Goal: Task Accomplishment & Management: Use online tool/utility

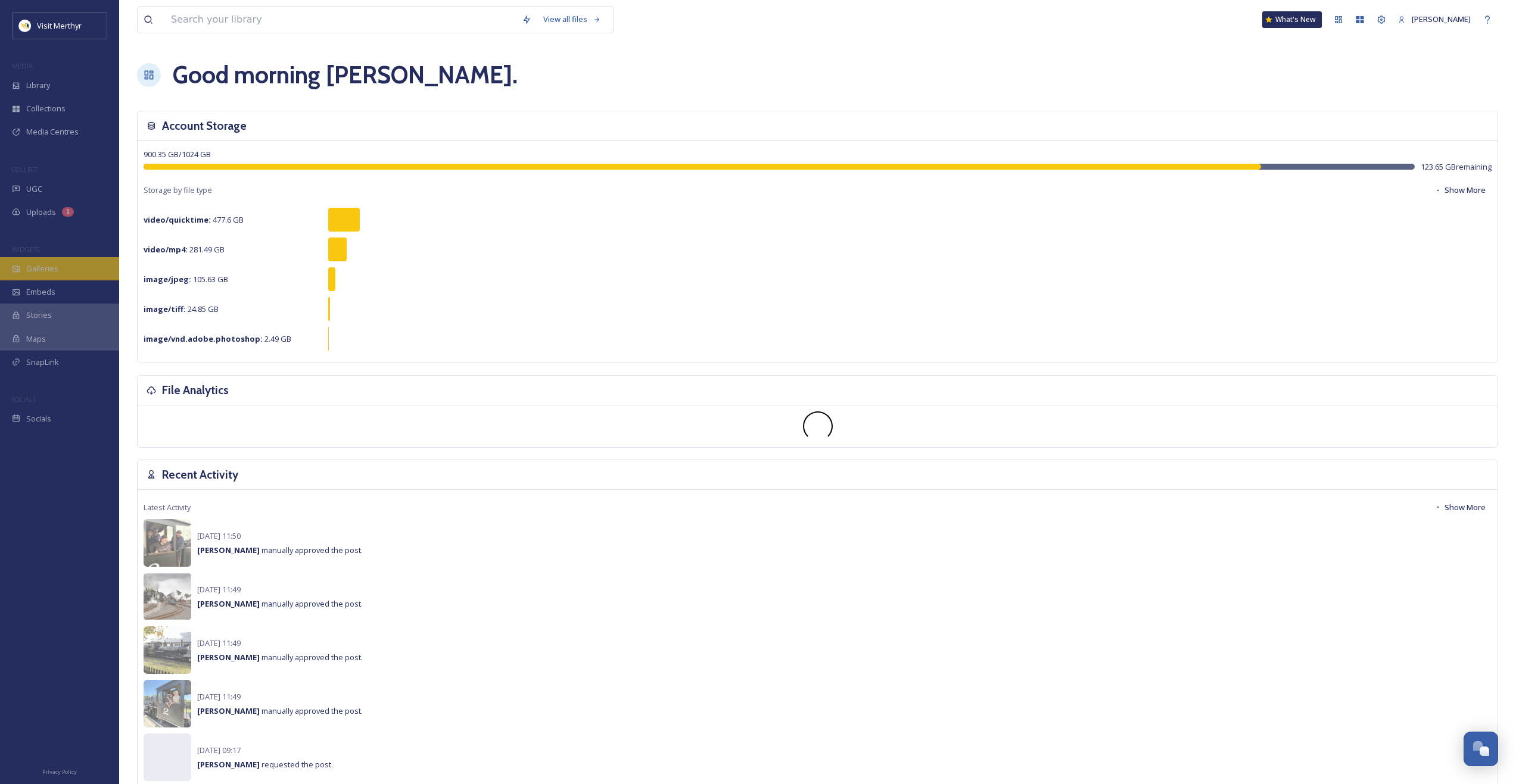
click at [45, 271] on span "Galleries" at bounding box center [42, 268] width 32 height 11
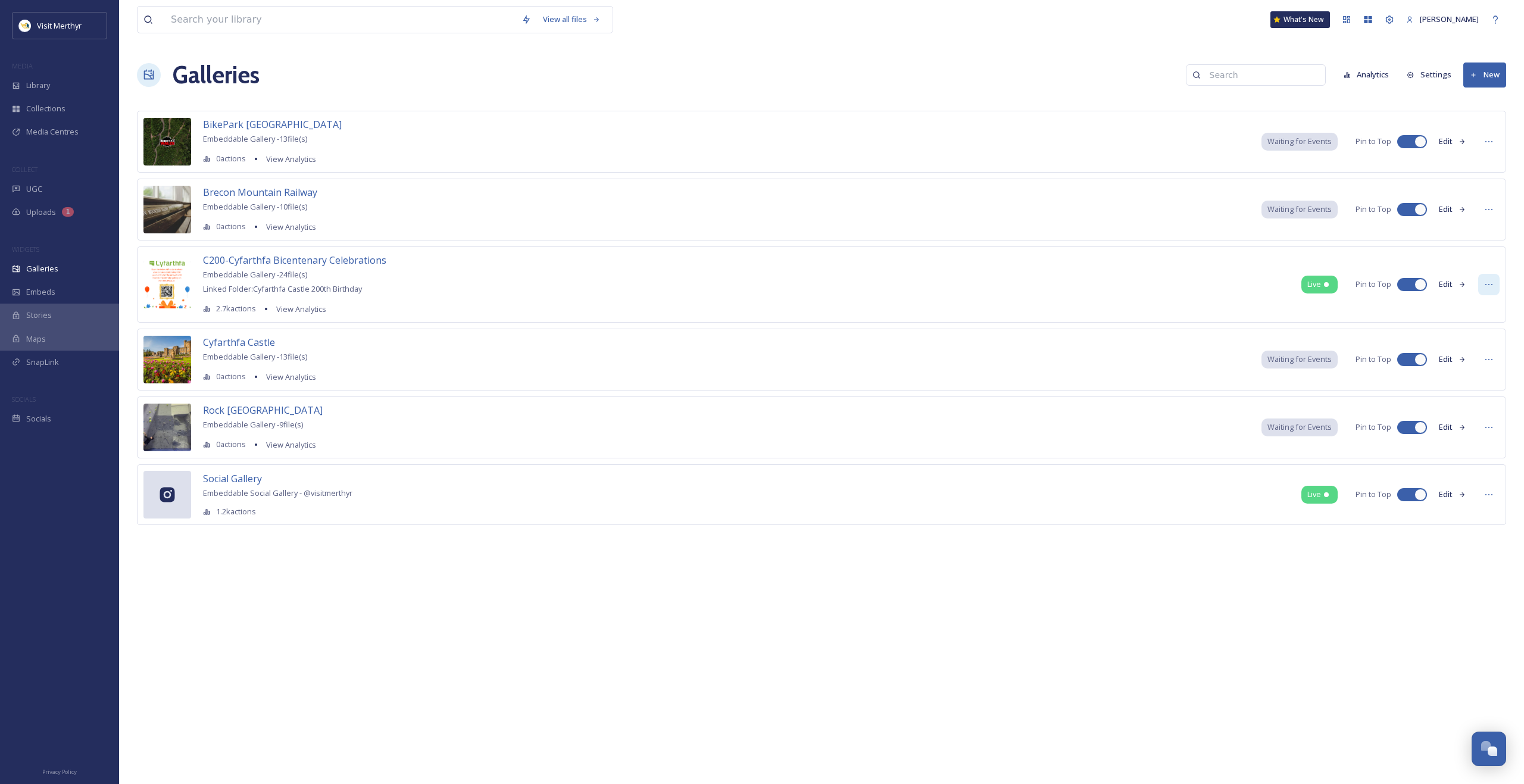
click at [1482, 287] on div at bounding box center [1489, 284] width 21 height 21
click at [1444, 283] on button "Edit" at bounding box center [1453, 284] width 39 height 24
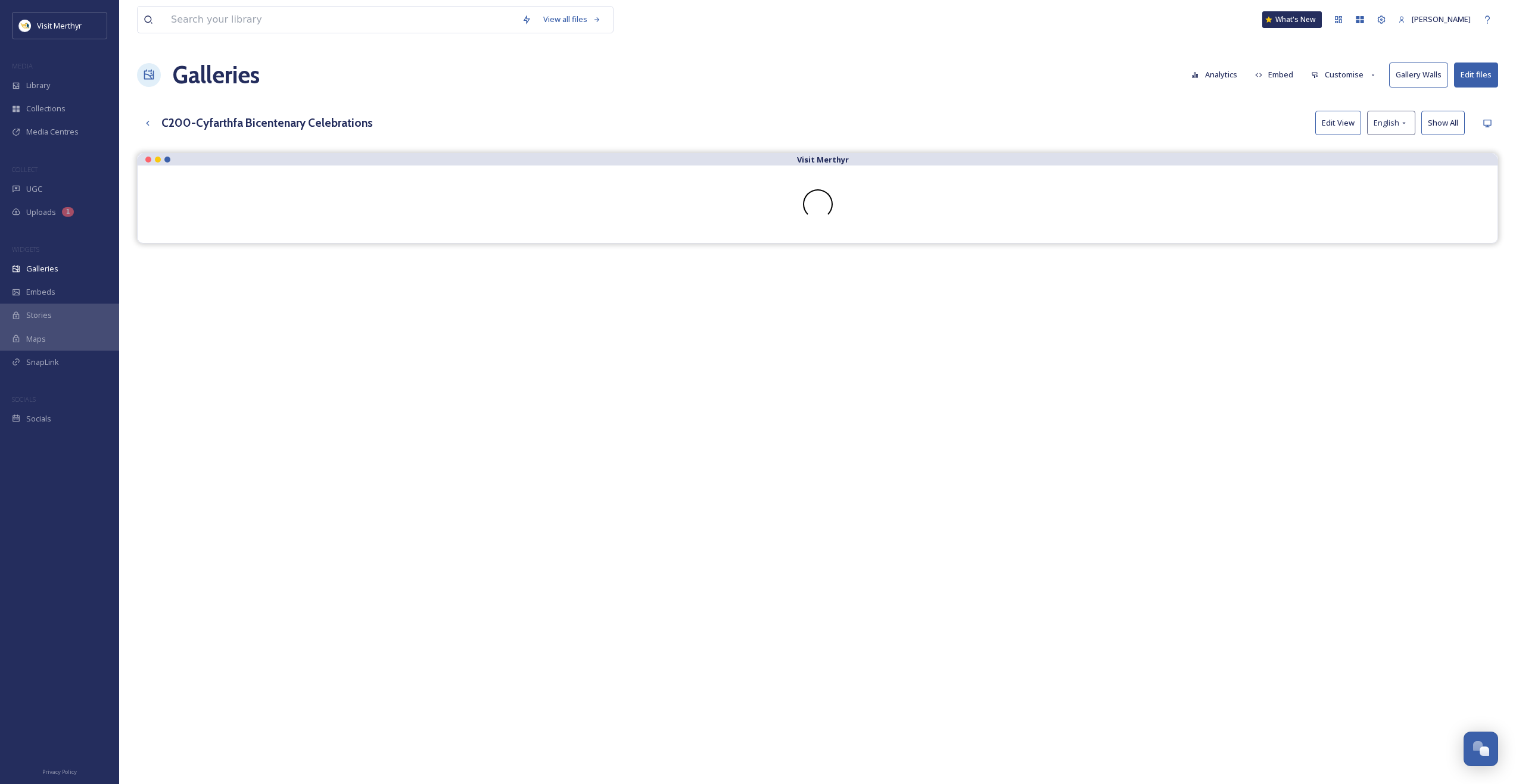
click at [1344, 76] on button "Customise" at bounding box center [1344, 74] width 78 height 24
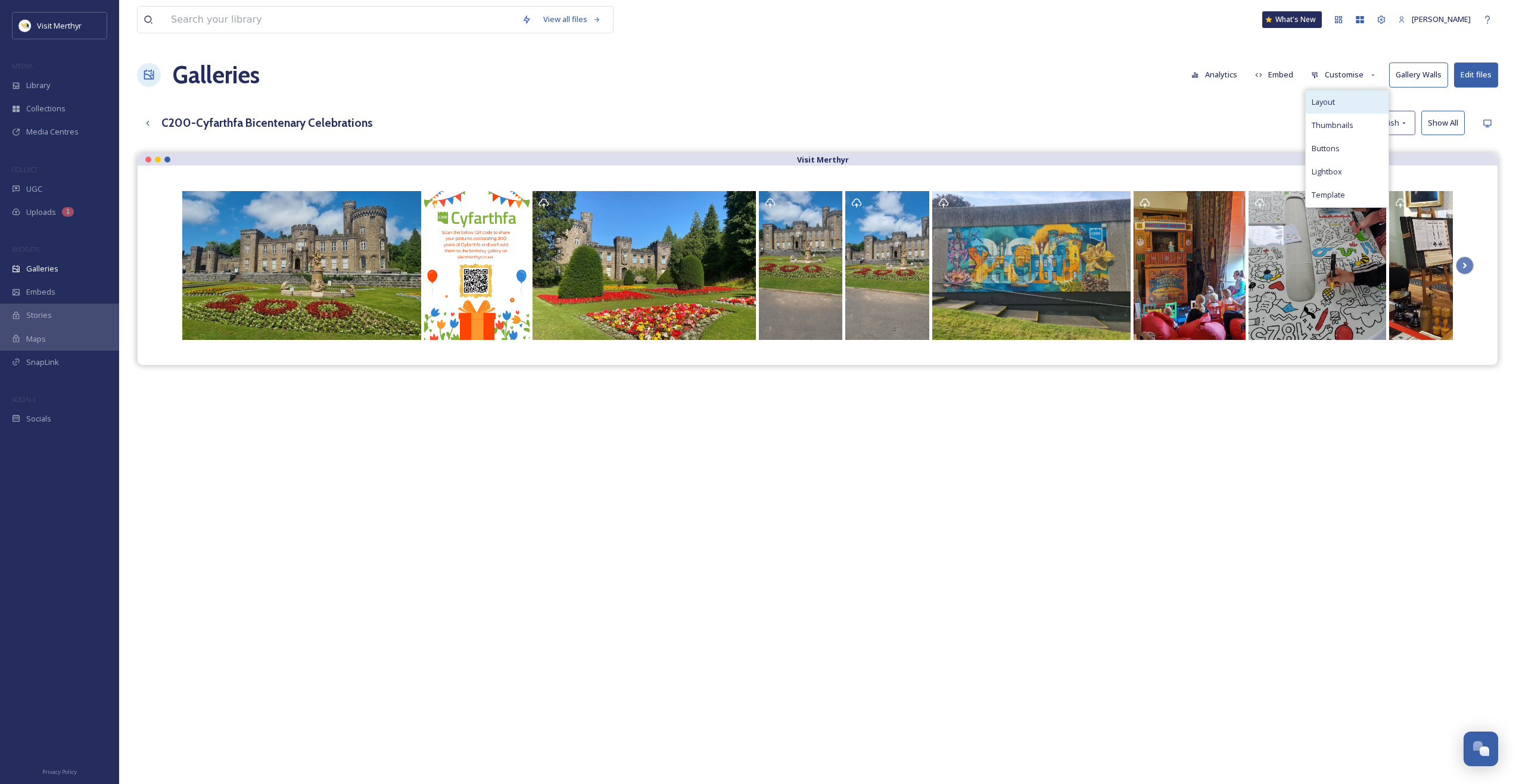
click at [1329, 103] on span "Layout" at bounding box center [1323, 102] width 24 height 11
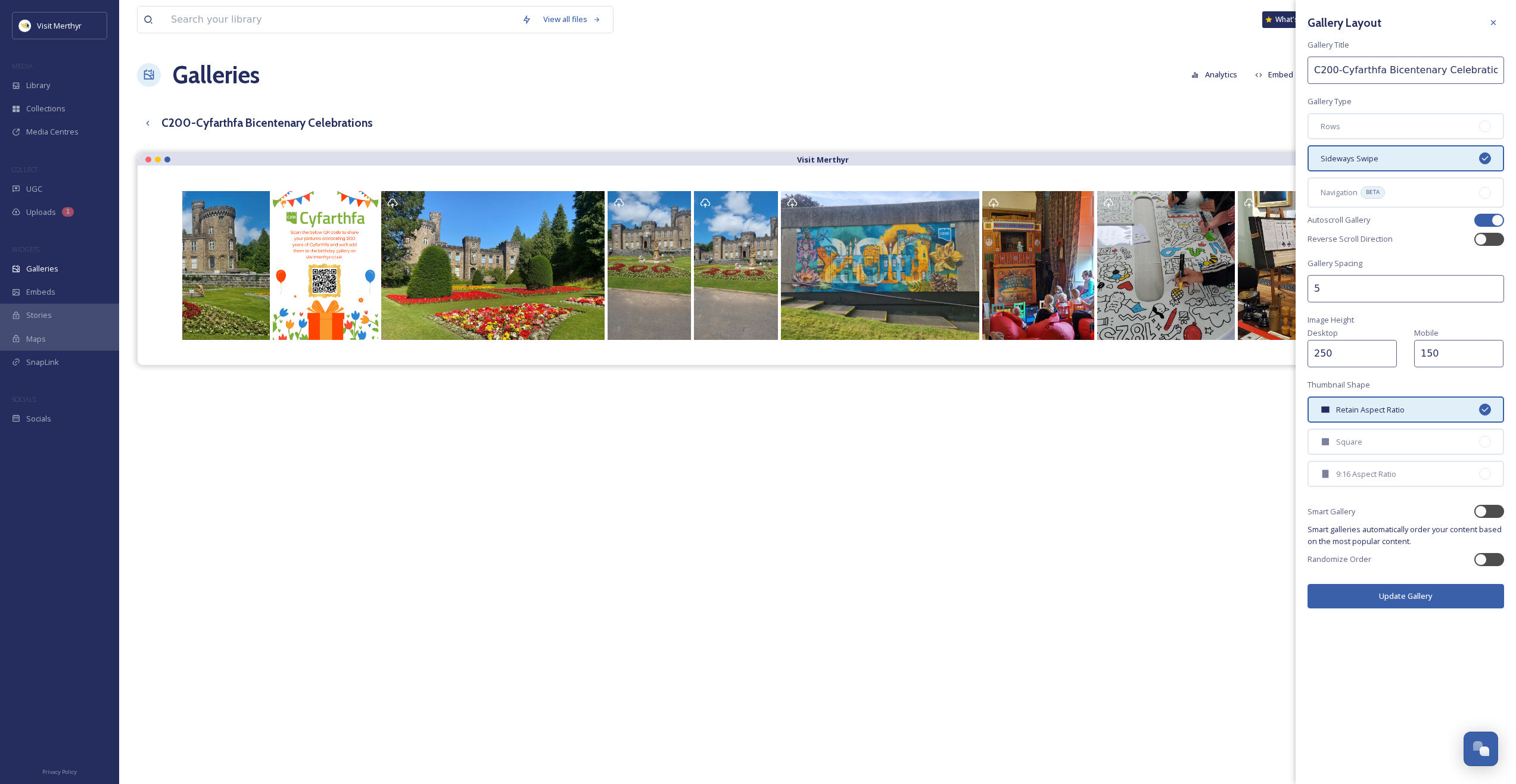
click at [1177, 493] on div "Visit Merthyr" at bounding box center [818, 545] width 1361 height 784
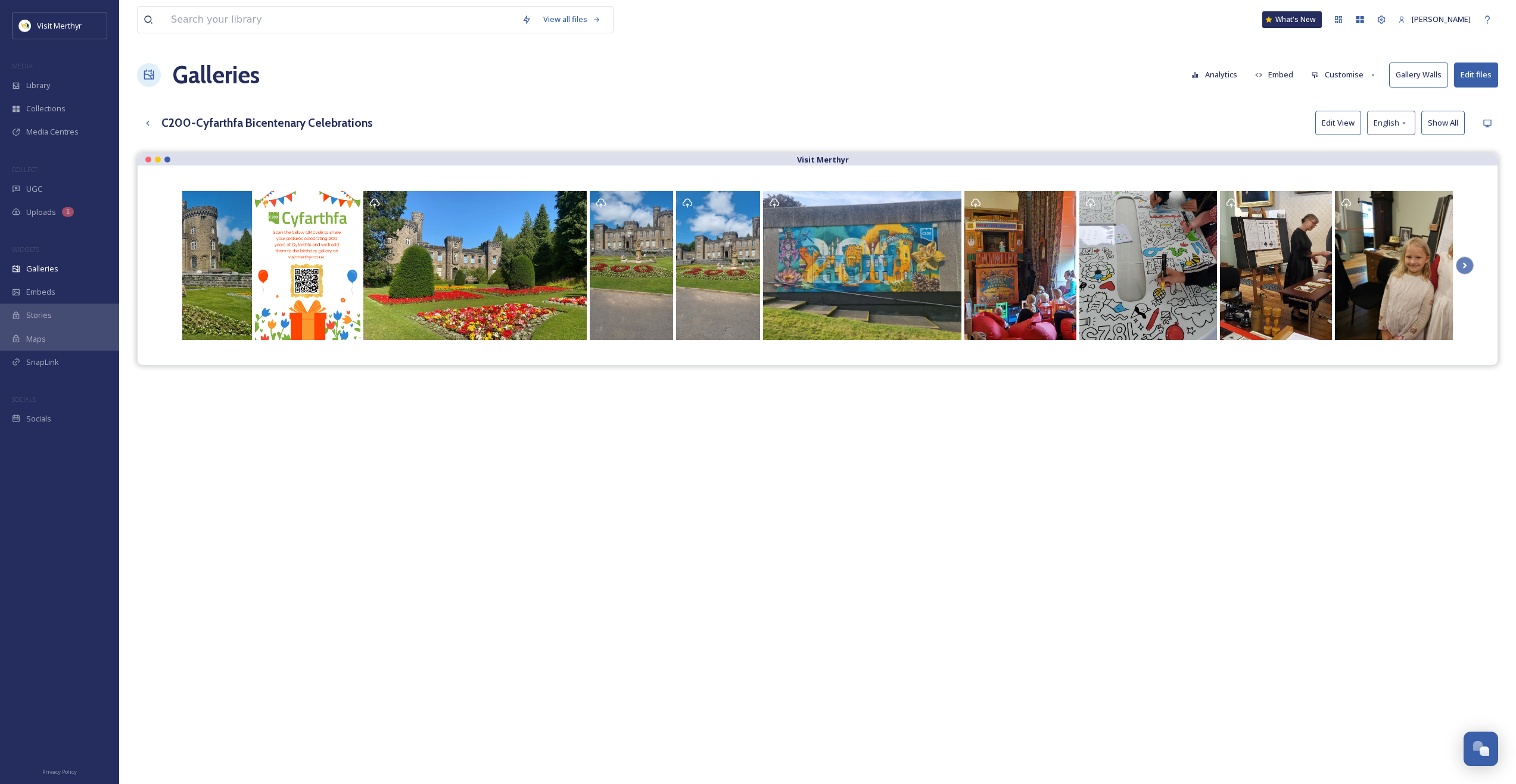
click at [1357, 77] on button "Customise" at bounding box center [1344, 74] width 78 height 24
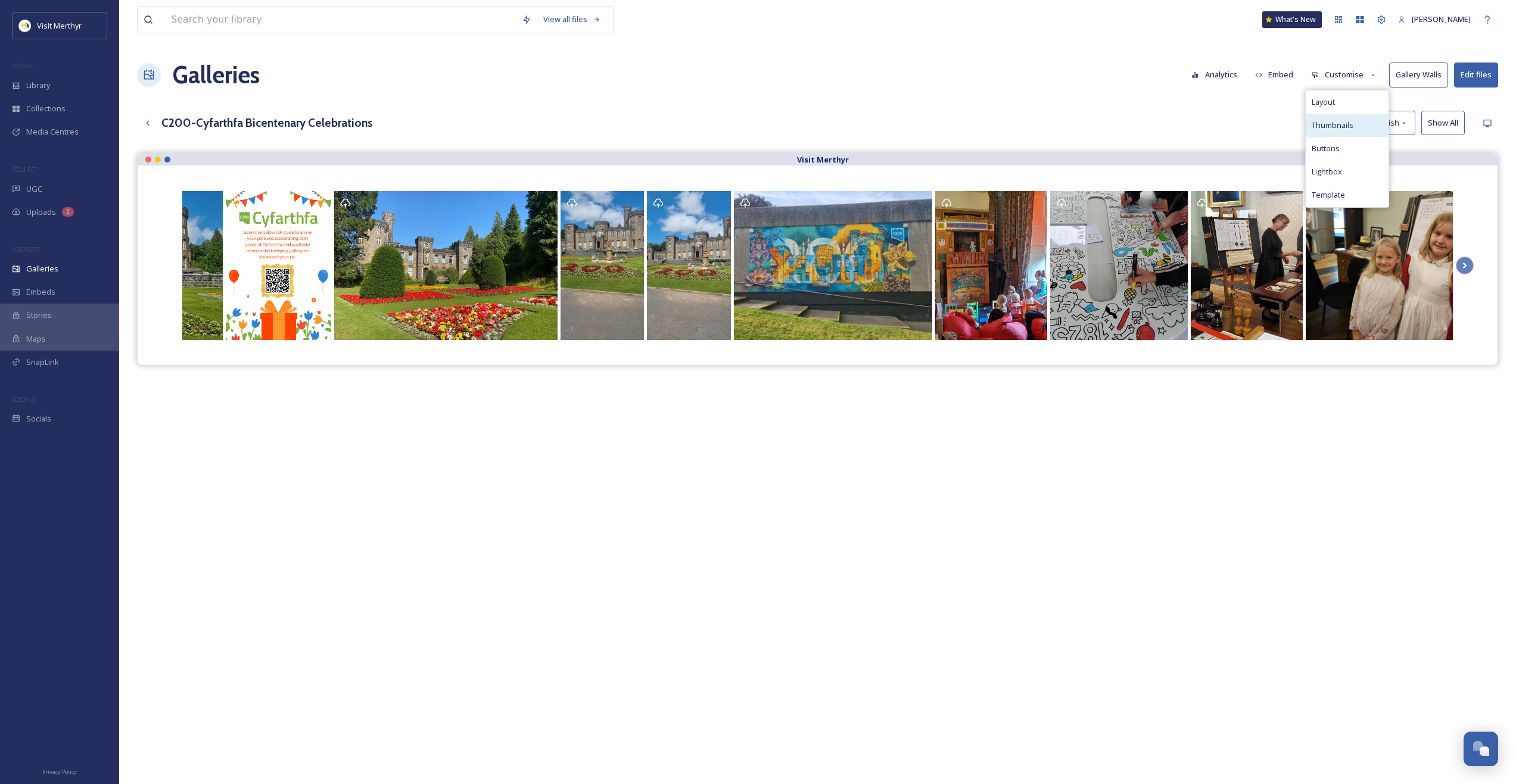
click at [1323, 125] on span "Thumbnails" at bounding box center [1332, 125] width 42 height 11
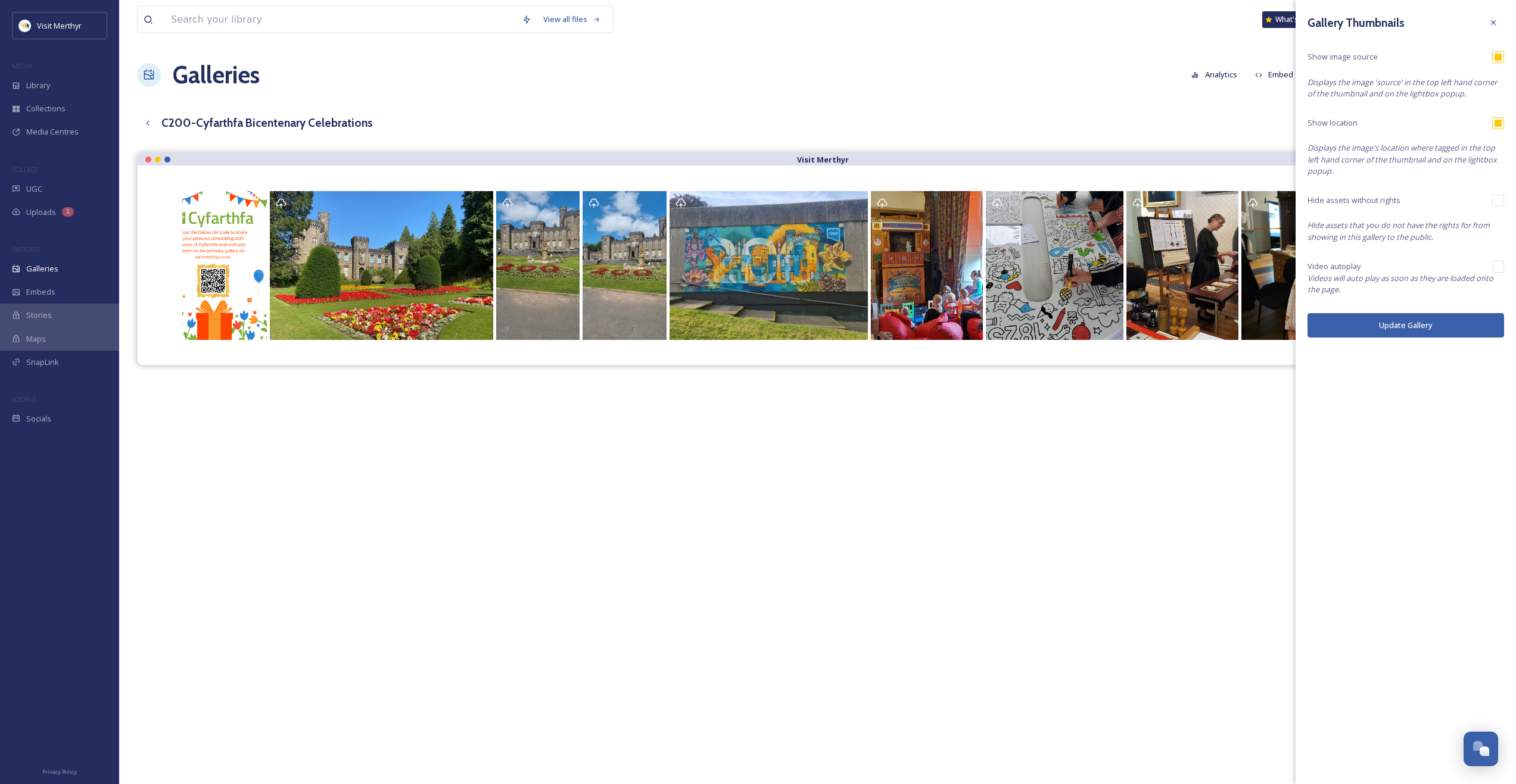
click at [1216, 479] on div "Visit Merthyr" at bounding box center [818, 545] width 1361 height 784
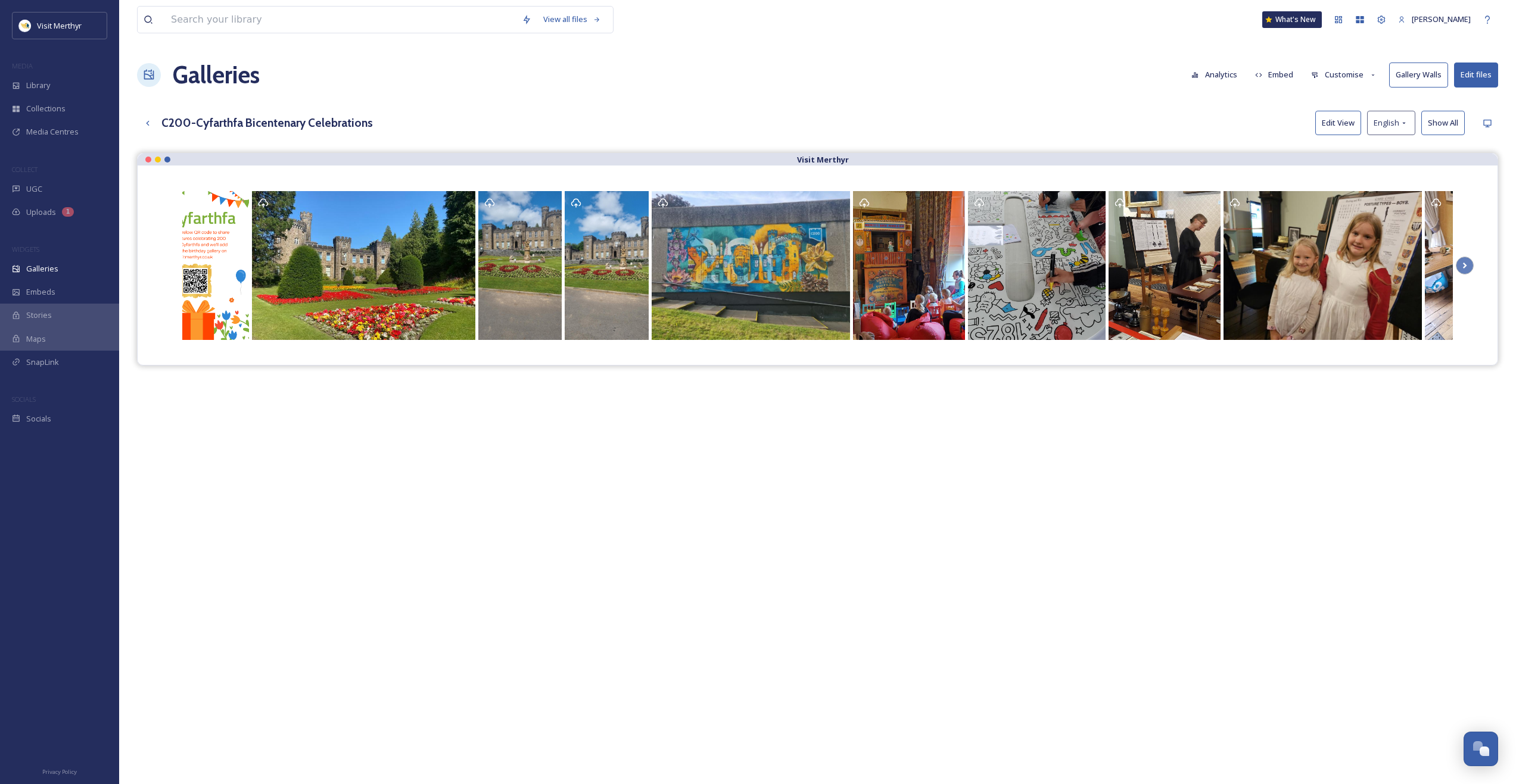
click at [1343, 75] on button "Customise" at bounding box center [1344, 74] width 78 height 24
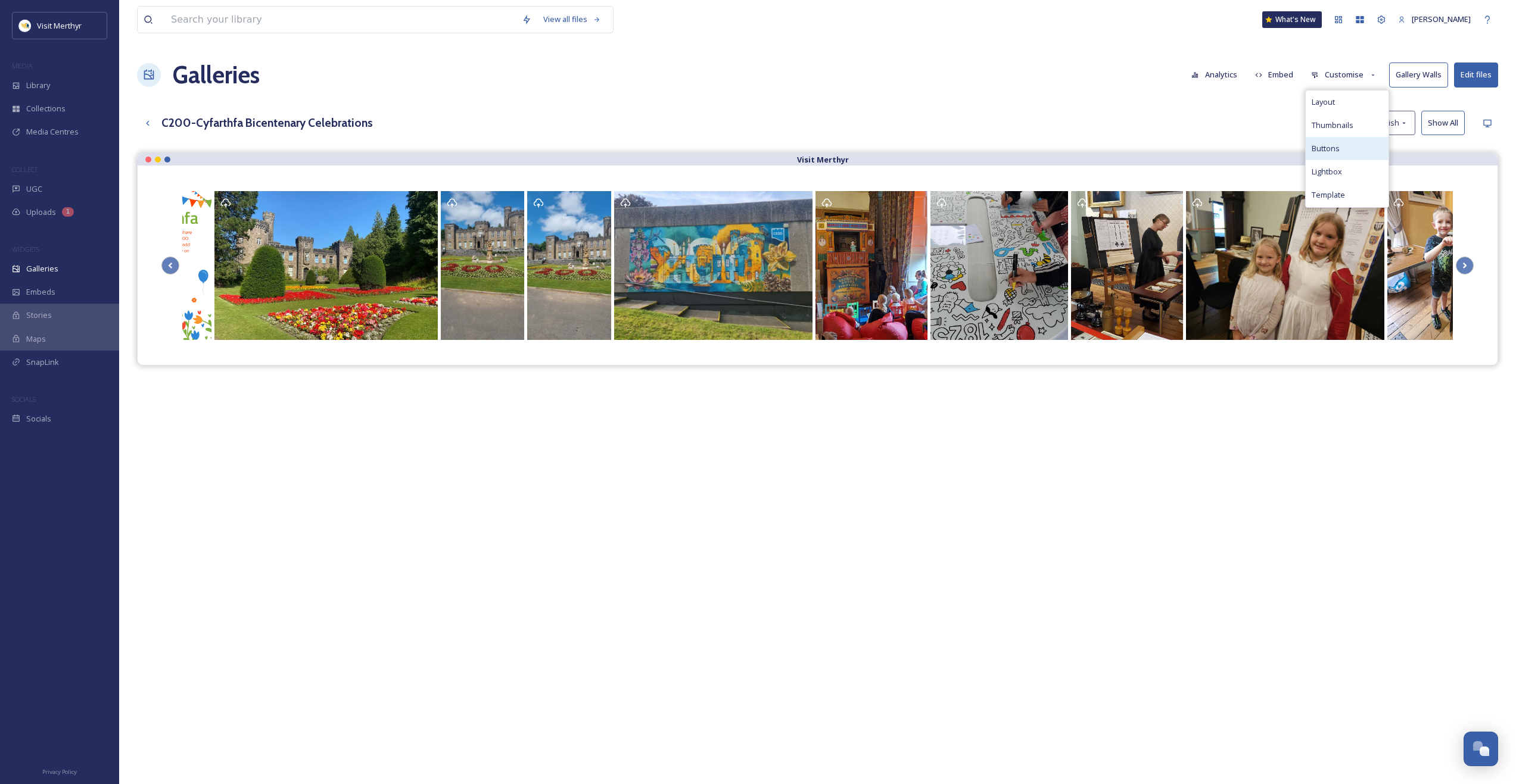
click at [1324, 152] on span "Buttons" at bounding box center [1325, 148] width 28 height 11
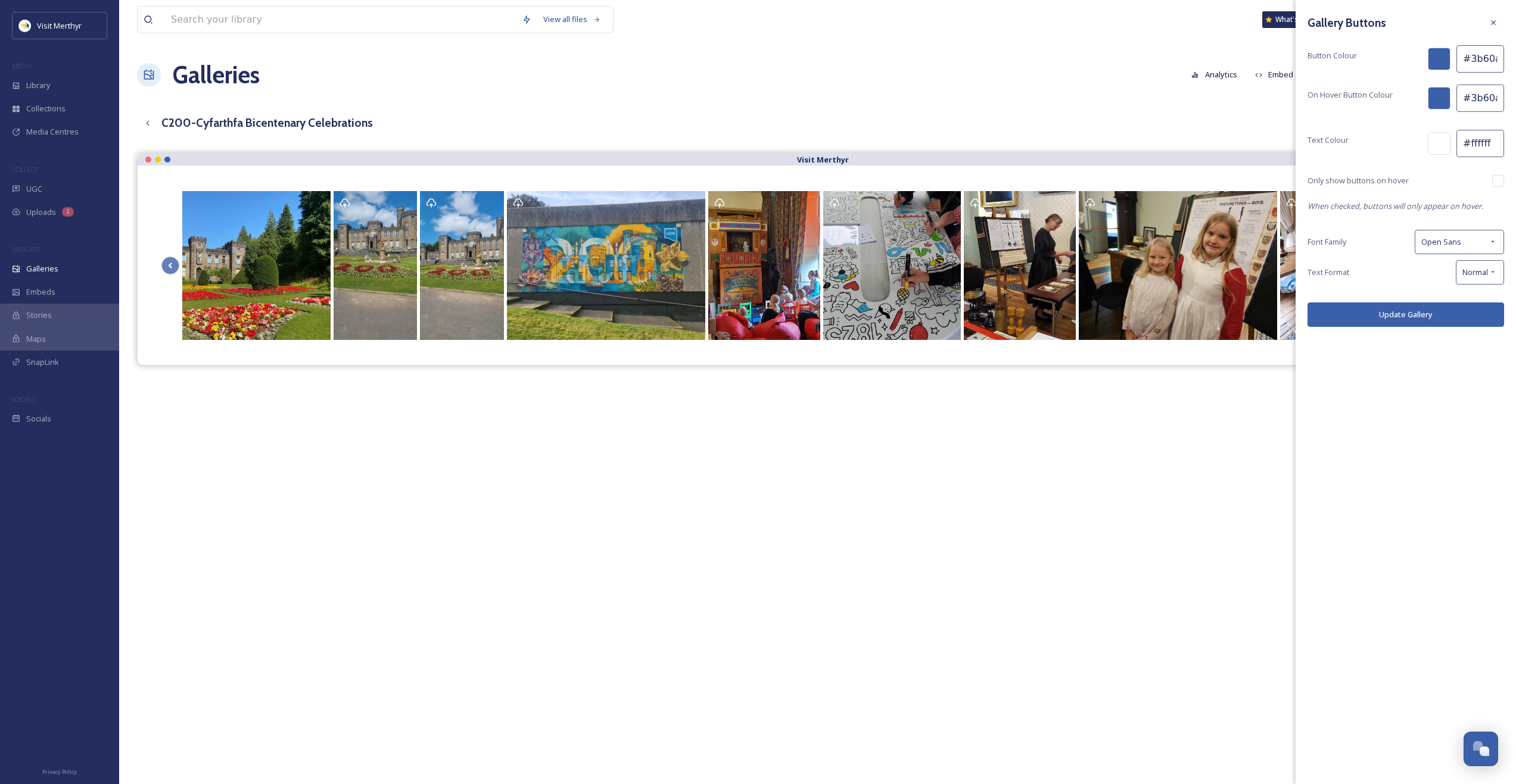
click at [1201, 428] on div "Visit Merthyr" at bounding box center [818, 545] width 1361 height 784
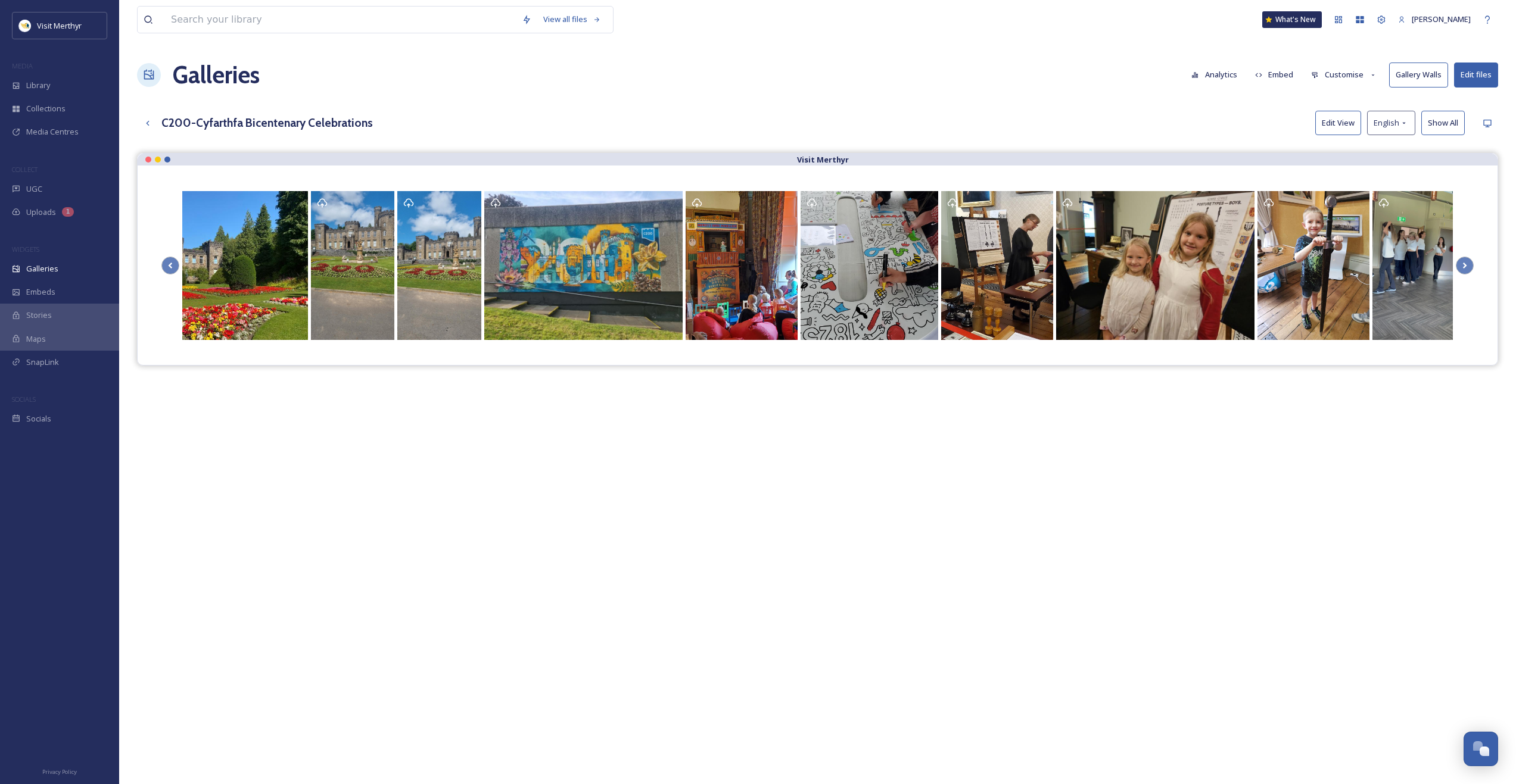
click at [1349, 71] on button "Customise" at bounding box center [1344, 74] width 78 height 24
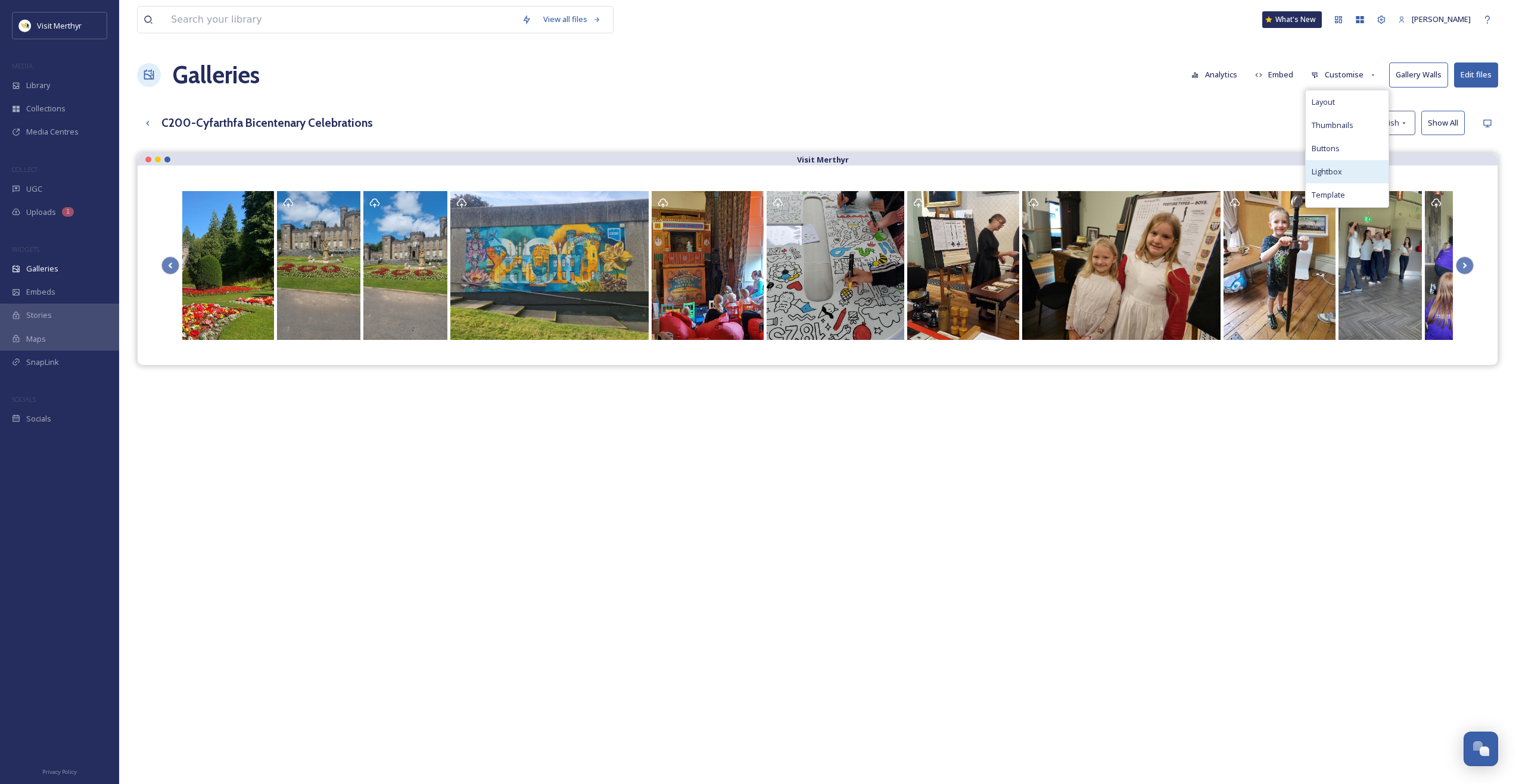
click at [1336, 171] on span "Lightbox" at bounding box center [1326, 171] width 30 height 11
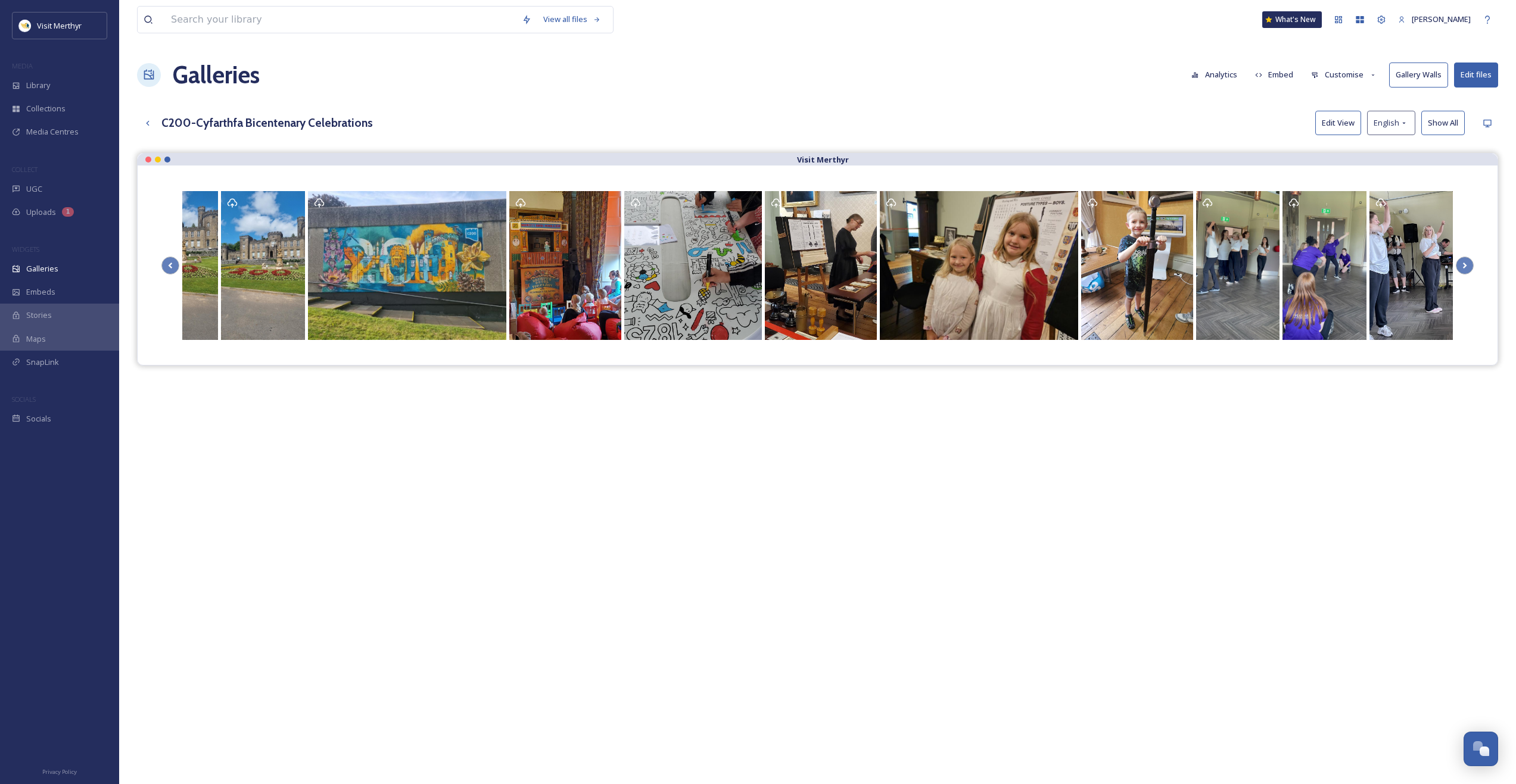
click at [359, 480] on div "Visit Merthyr" at bounding box center [818, 545] width 1361 height 784
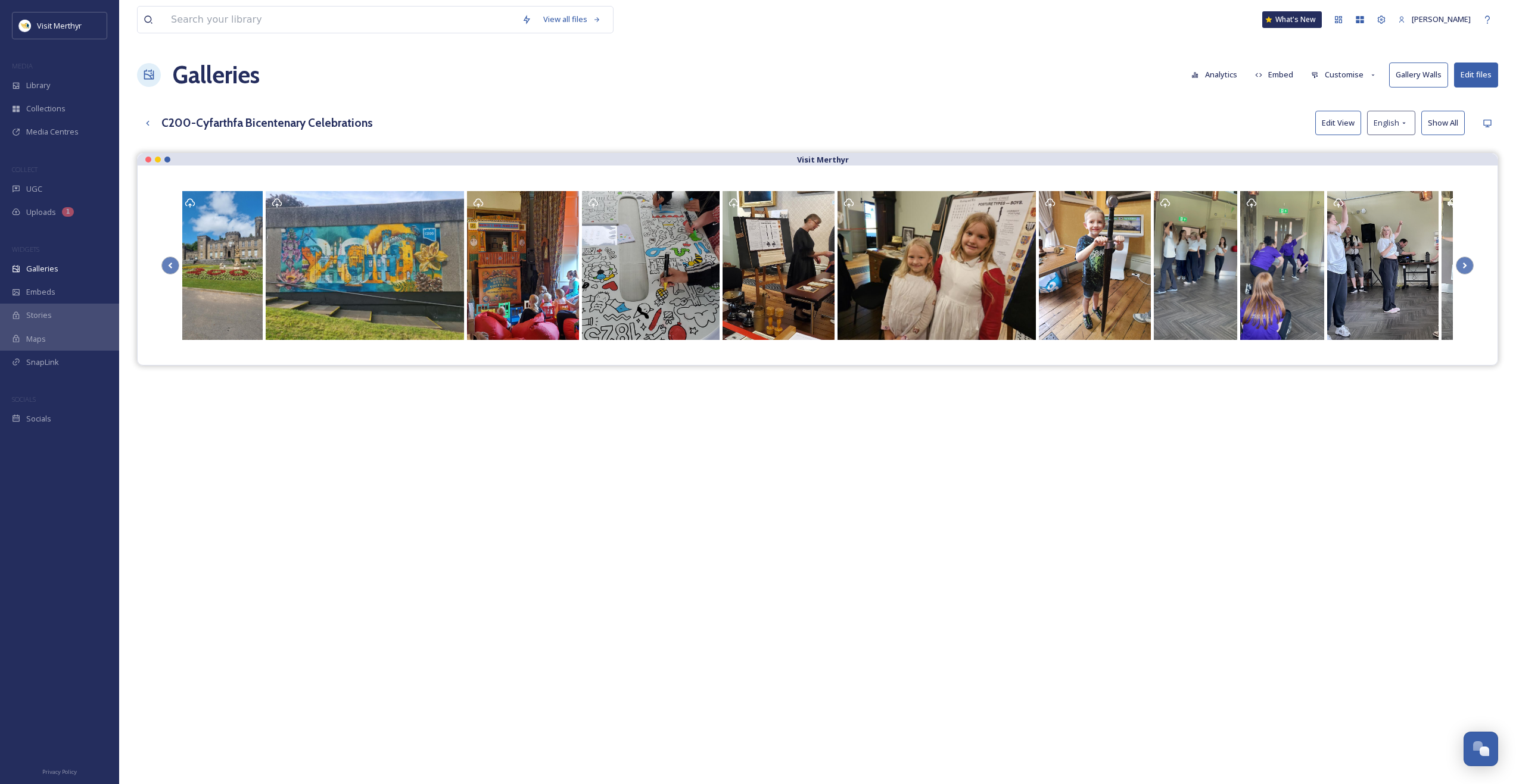
click at [1340, 73] on button "Customise" at bounding box center [1344, 74] width 78 height 24
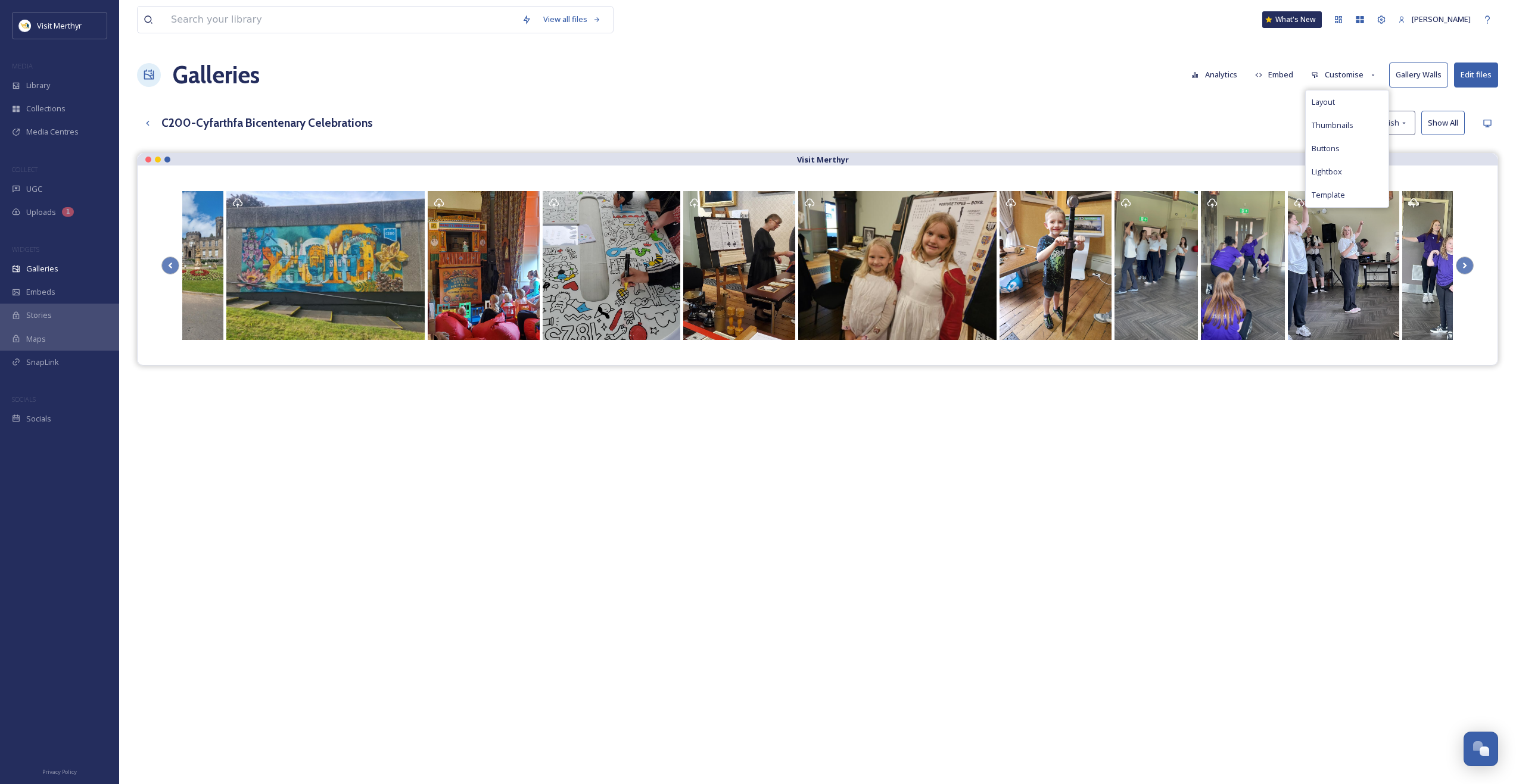
click at [1257, 416] on div "Visit Merthyr" at bounding box center [818, 545] width 1361 height 784
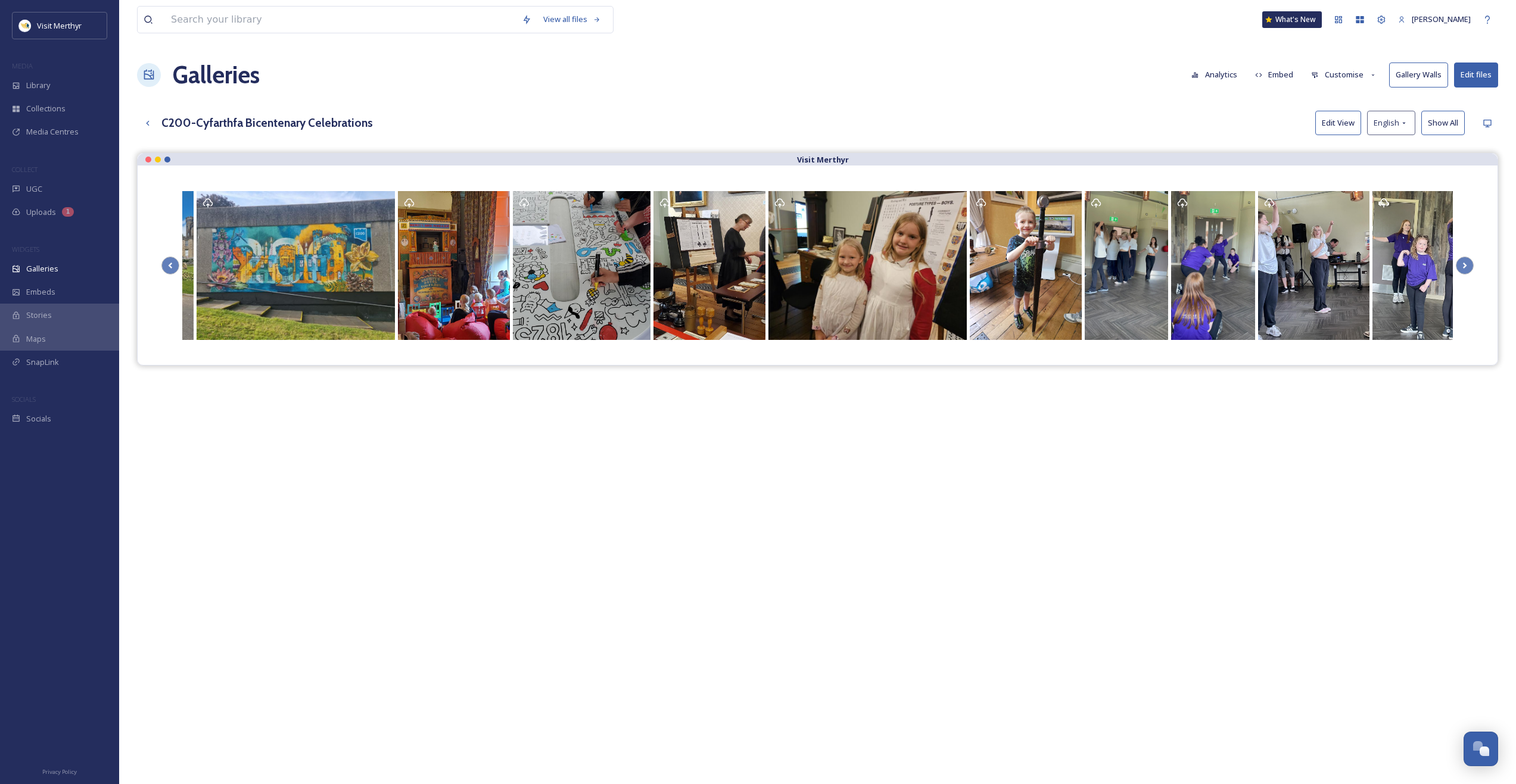
click at [1274, 71] on button "Embed" at bounding box center [1274, 74] width 51 height 24
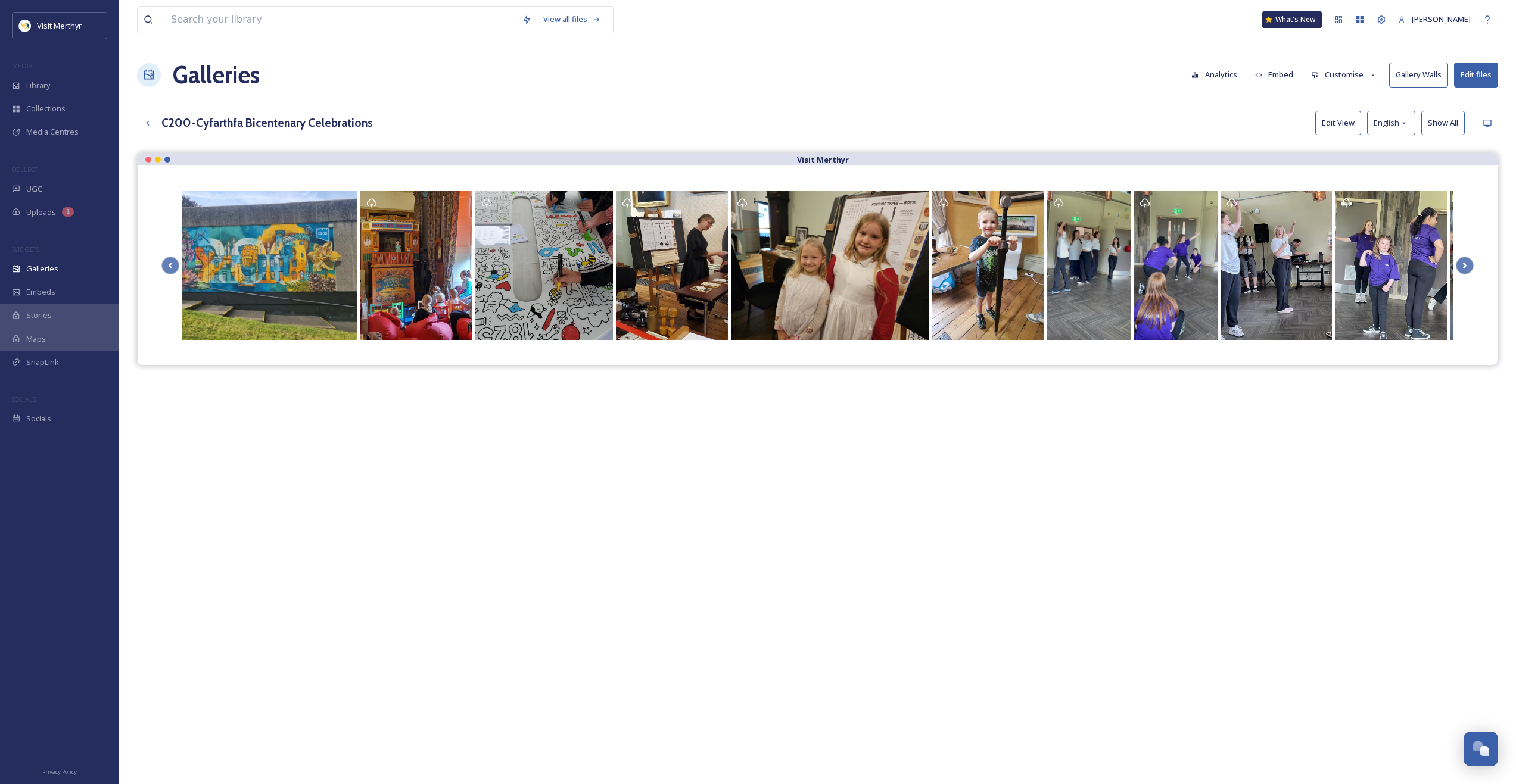
click at [1201, 547] on div "Visit Merthyr" at bounding box center [818, 545] width 1361 height 784
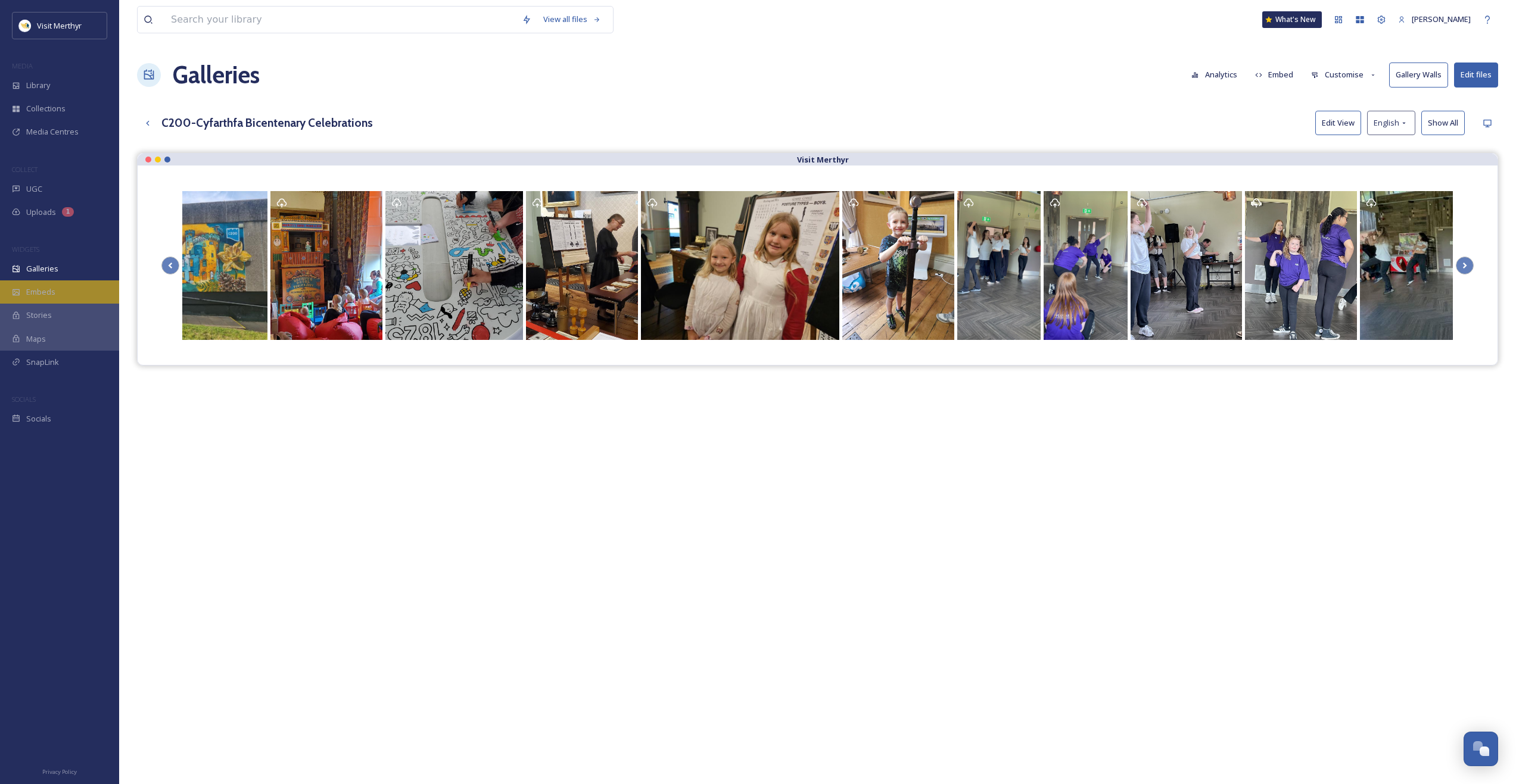
click at [43, 290] on span "Embeds" at bounding box center [41, 292] width 29 height 11
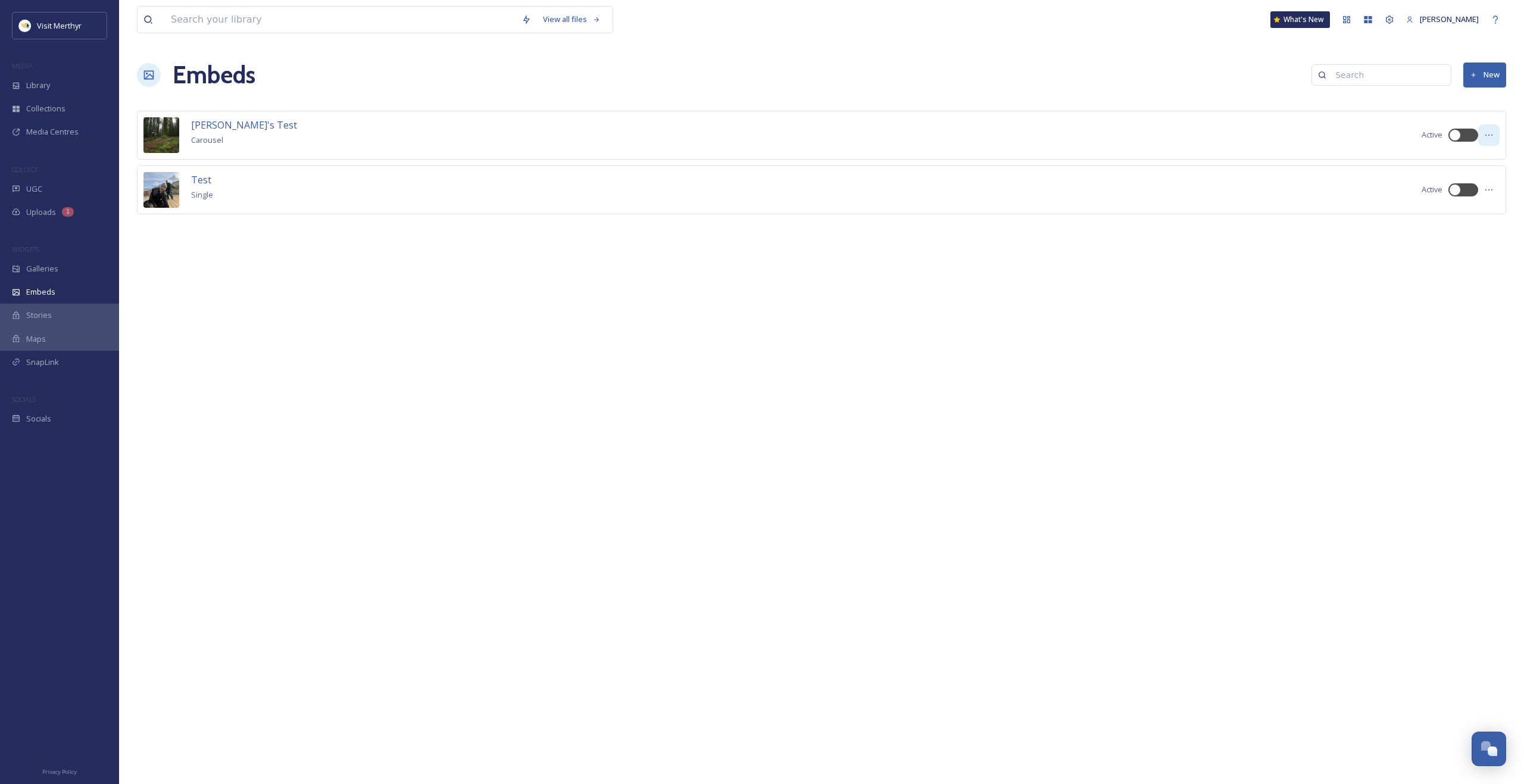
click at [1496, 135] on div at bounding box center [1489, 135] width 21 height 21
click at [1462, 162] on span "Edit Embed" at bounding box center [1463, 161] width 40 height 11
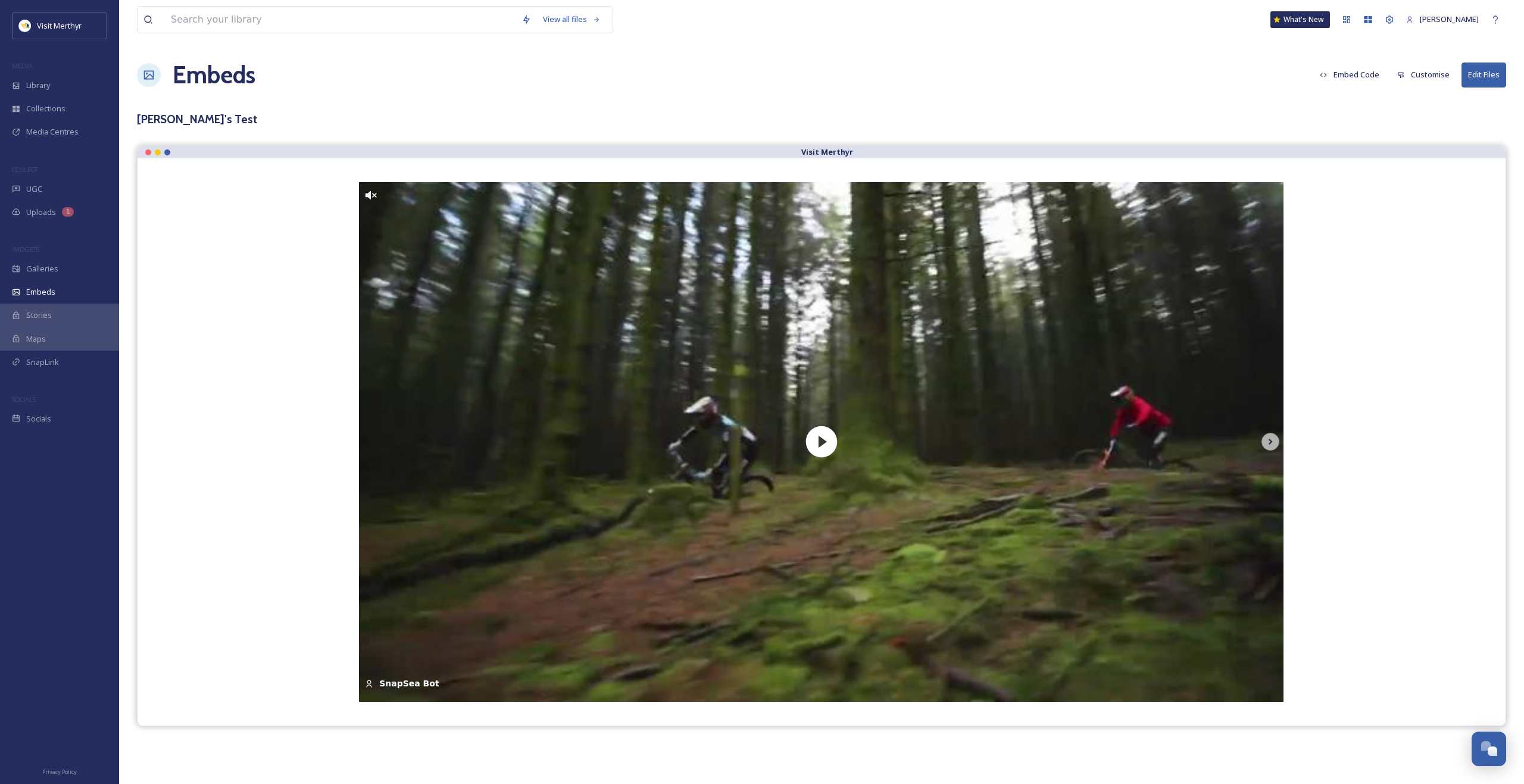
click at [1410, 83] on button "Customise" at bounding box center [1423, 74] width 64 height 24
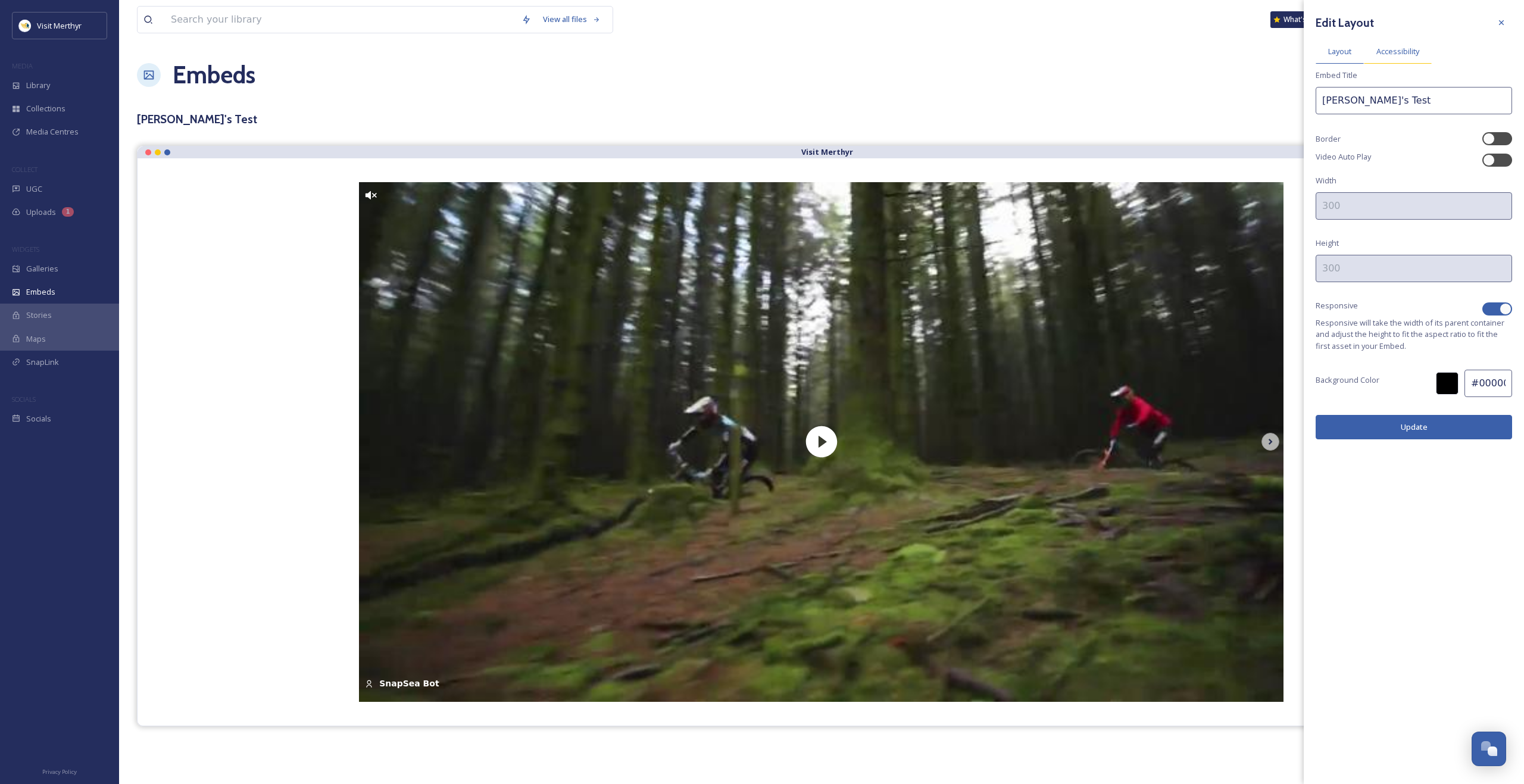
click at [1400, 53] on span "Accessibility" at bounding box center [1398, 51] width 43 height 11
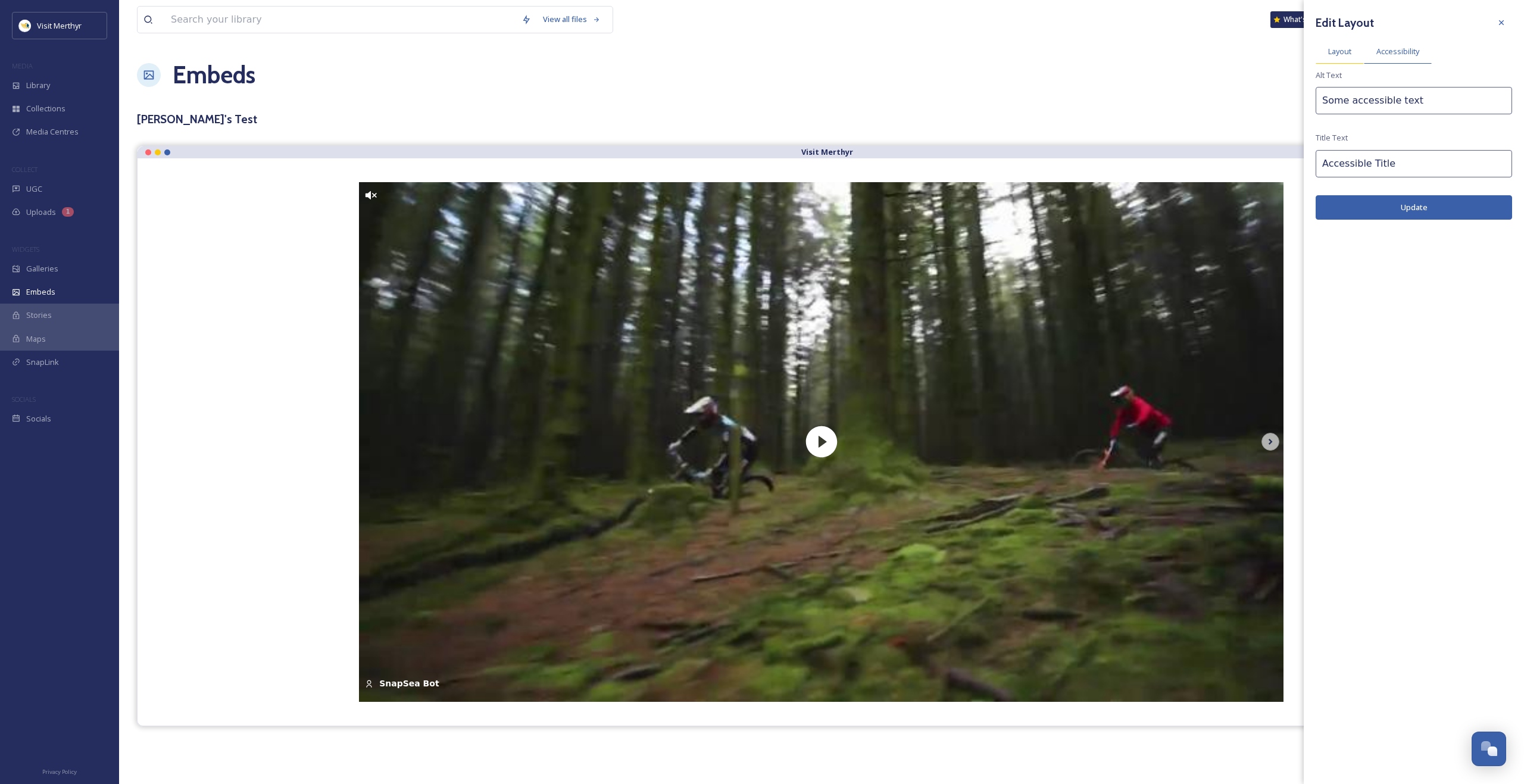
click at [1331, 50] on span "Layout" at bounding box center [1340, 51] width 24 height 11
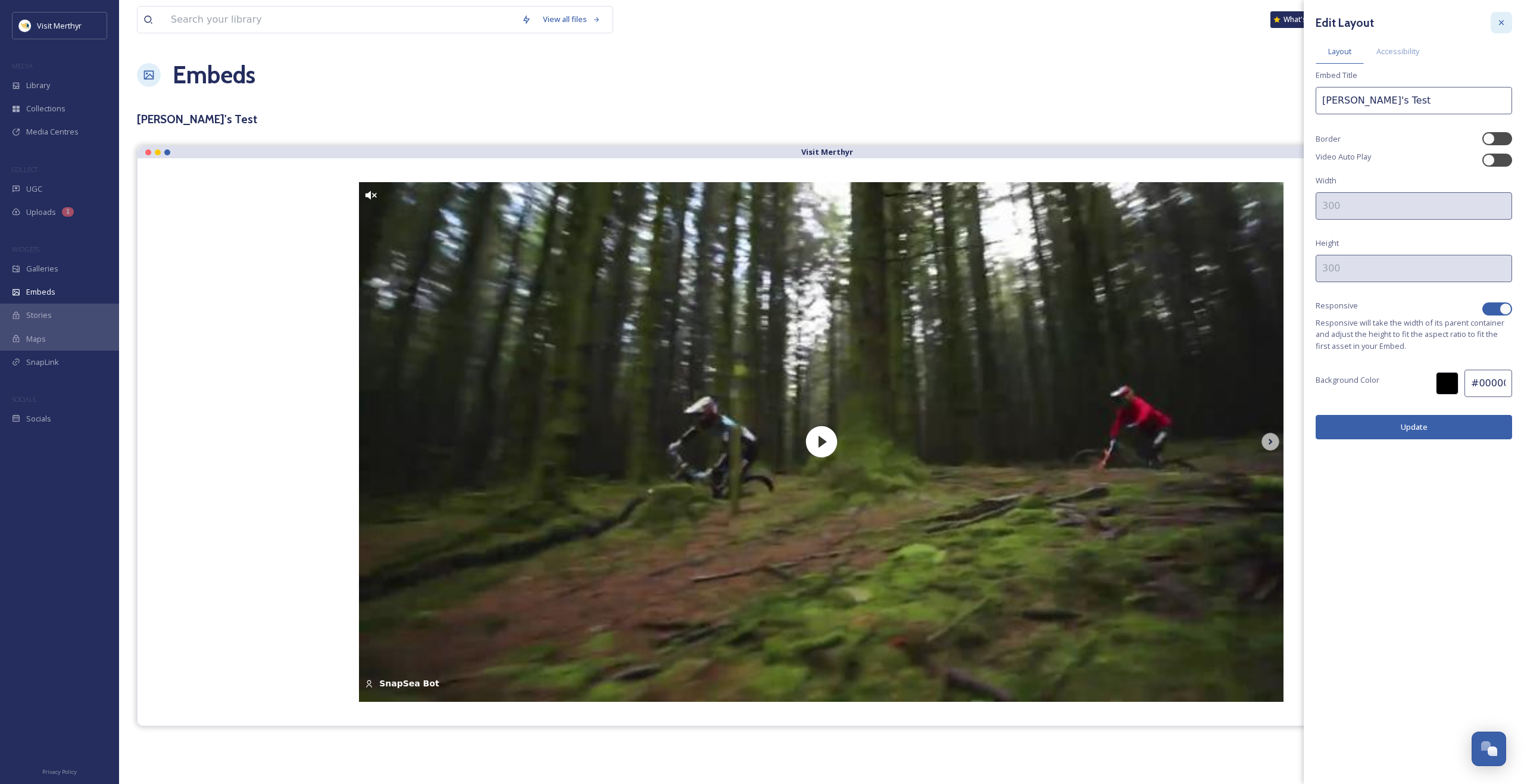
click at [1500, 18] on icon at bounding box center [1501, 23] width 10 height 10
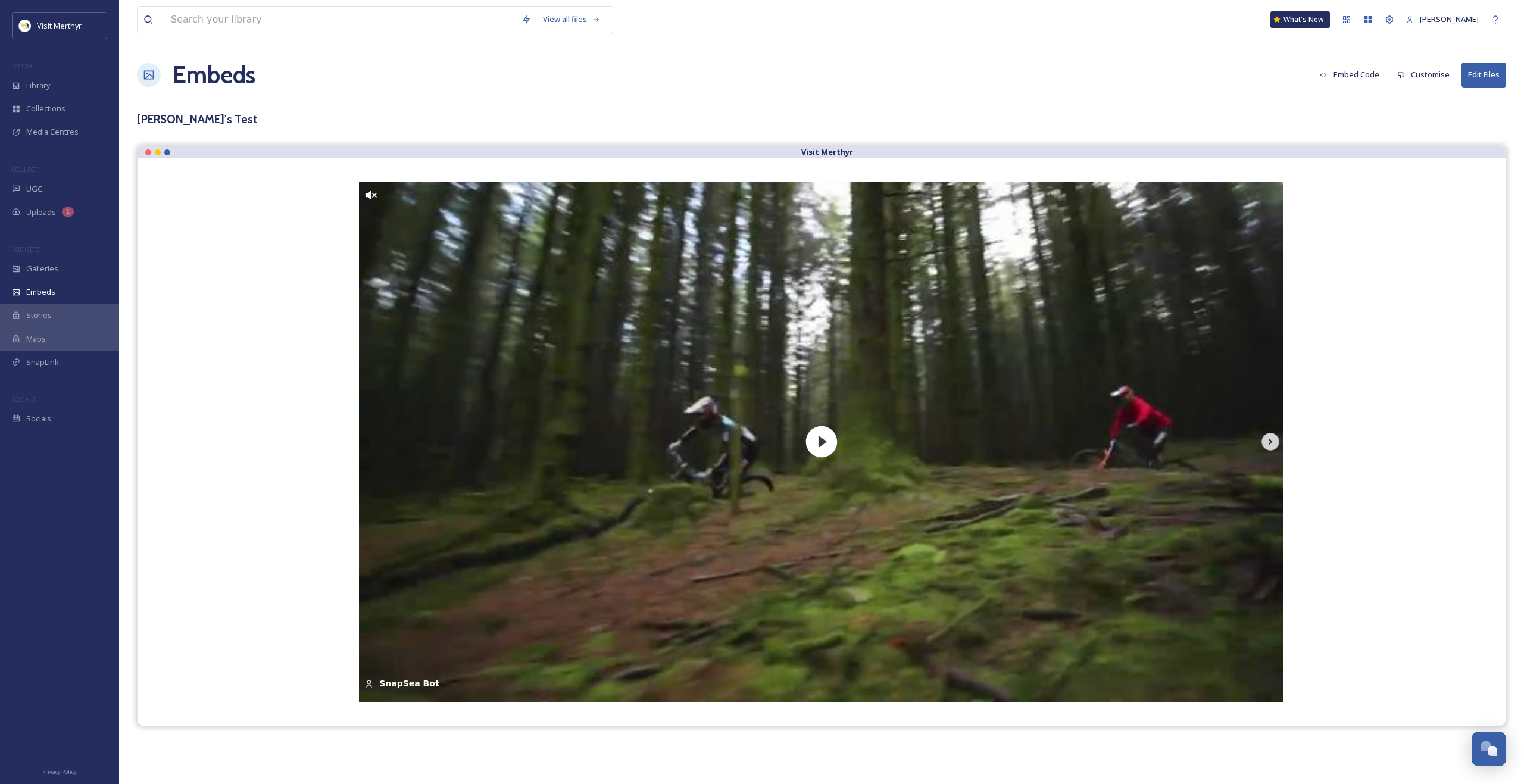
click at [1271, 446] on icon at bounding box center [1271, 442] width 17 height 18
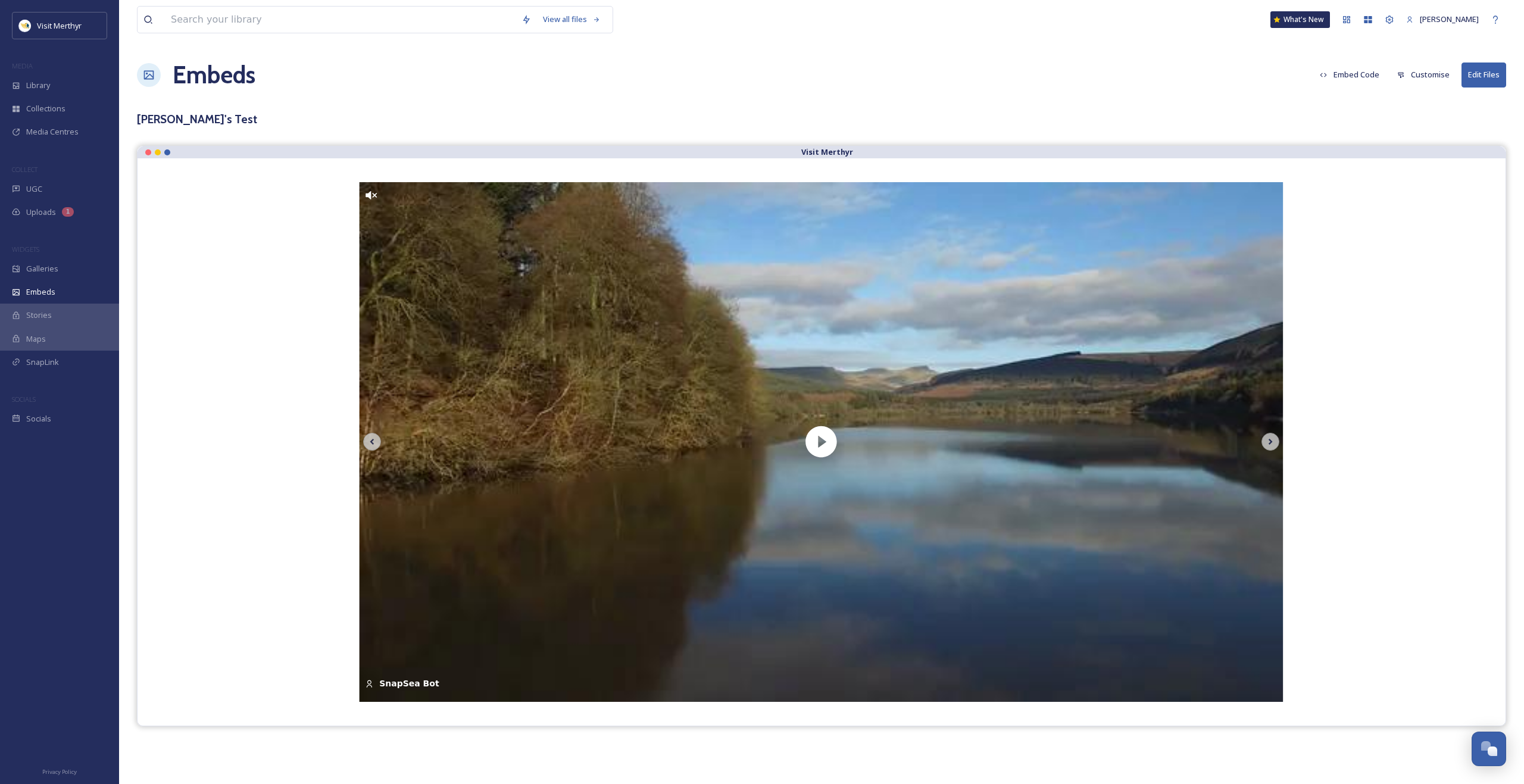
click at [1438, 75] on button "Customise" at bounding box center [1423, 74] width 64 height 24
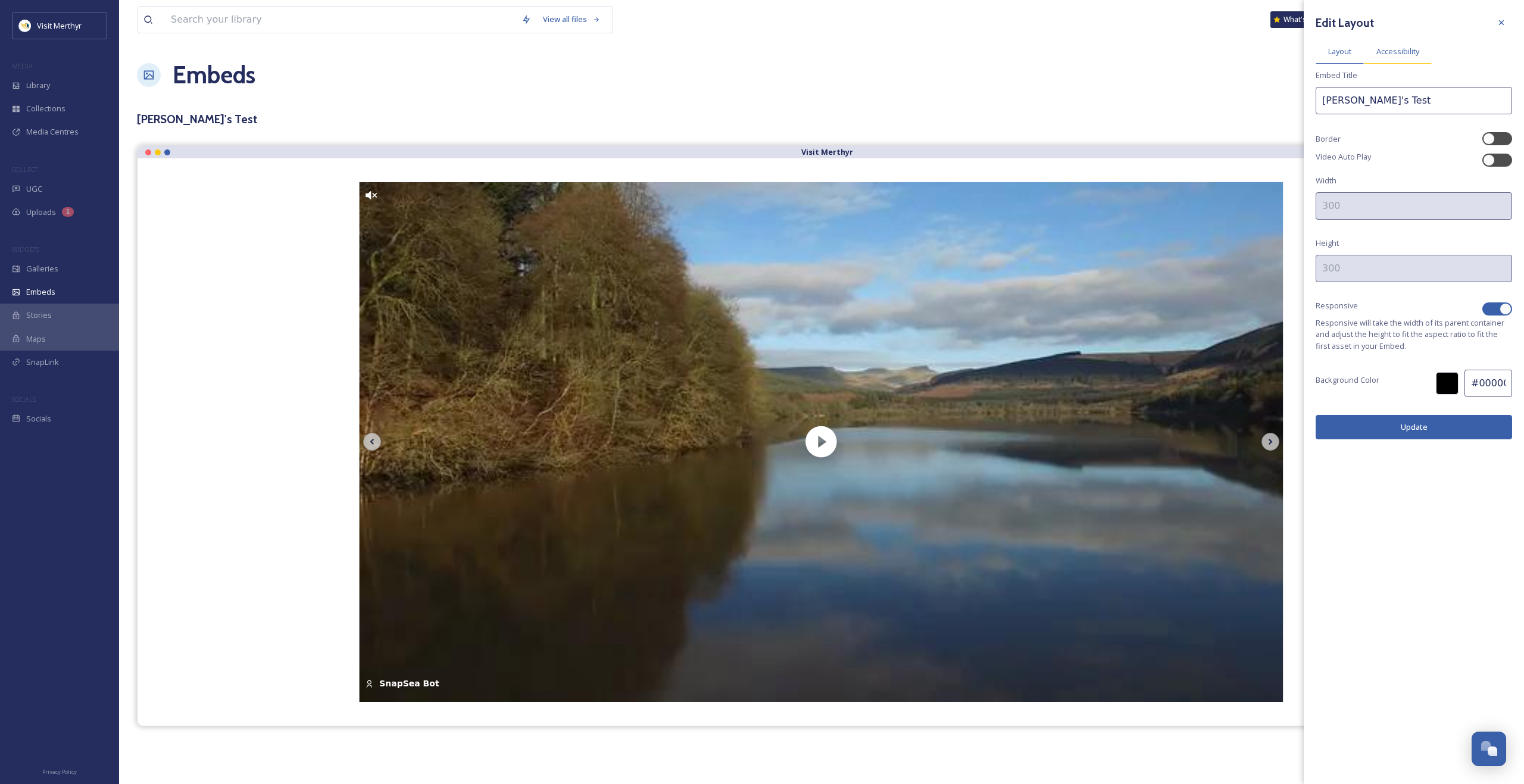
click at [1406, 52] on span "Accessibility" at bounding box center [1398, 51] width 43 height 11
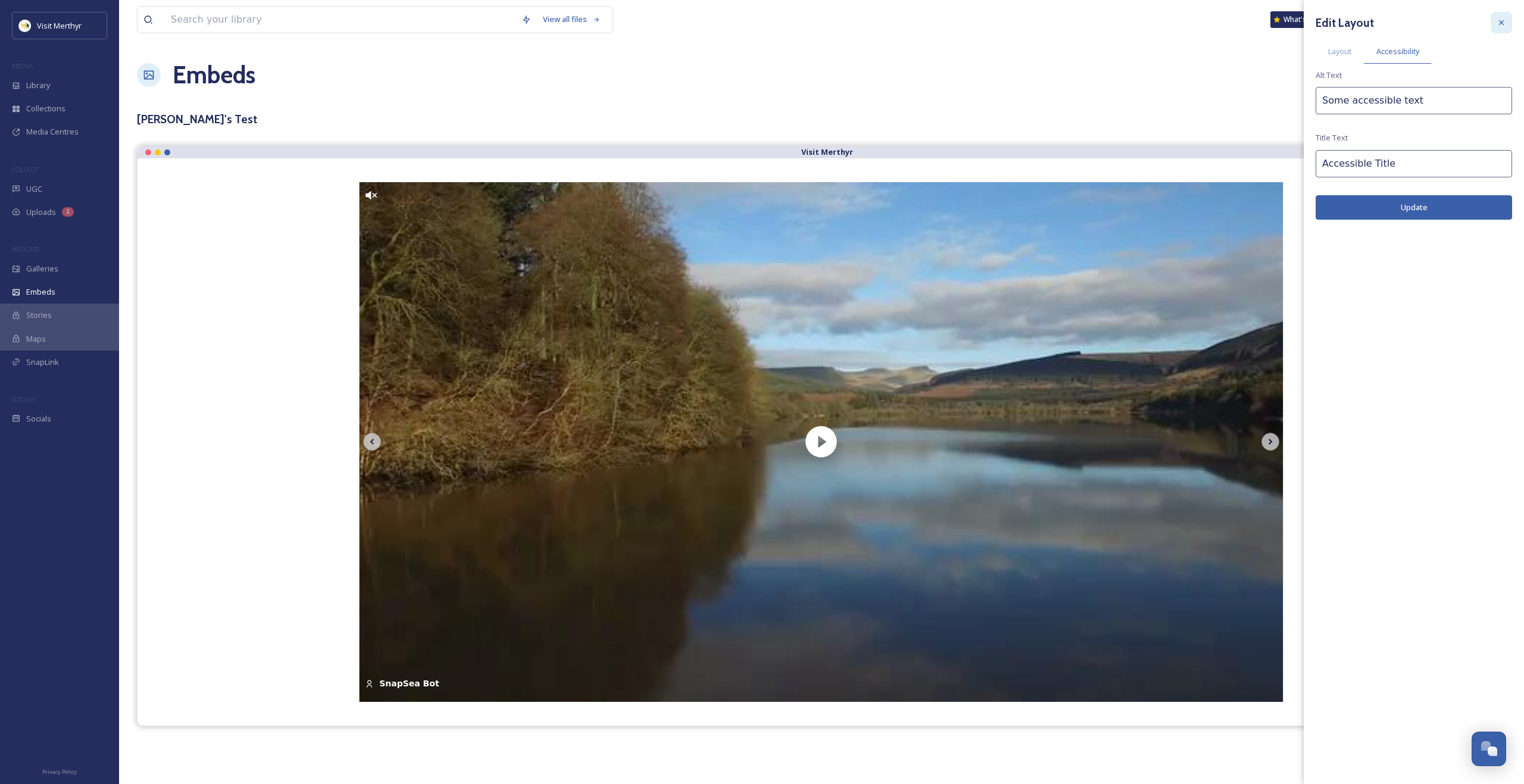
click at [1507, 23] on div at bounding box center [1501, 23] width 21 height 21
